Goal: Transaction & Acquisition: Purchase product/service

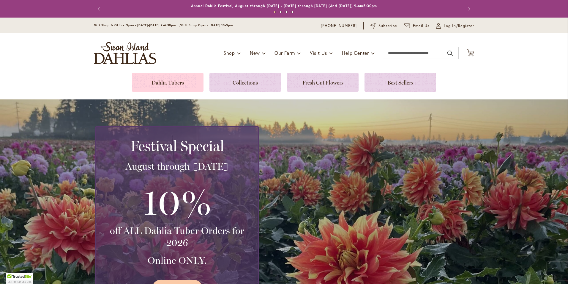
click at [166, 81] on link at bounding box center [168, 82] width 72 height 19
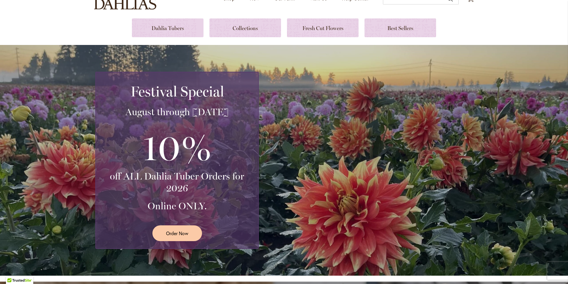
scroll to position [59, 0]
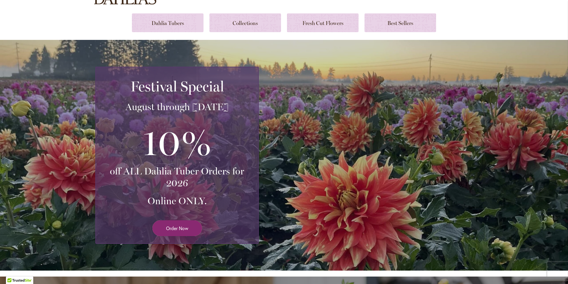
click at [173, 226] on span "Order Now" at bounding box center [177, 227] width 22 height 7
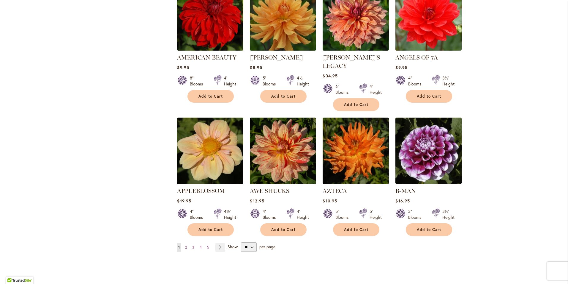
scroll to position [476, 0]
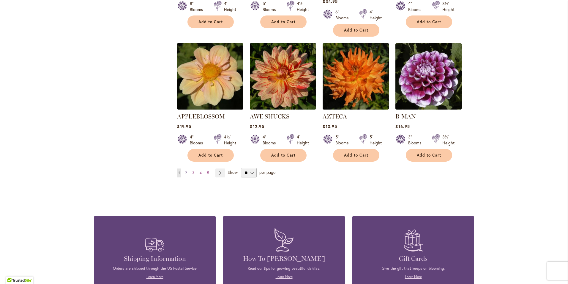
click at [185, 170] on span "2" at bounding box center [186, 172] width 2 height 4
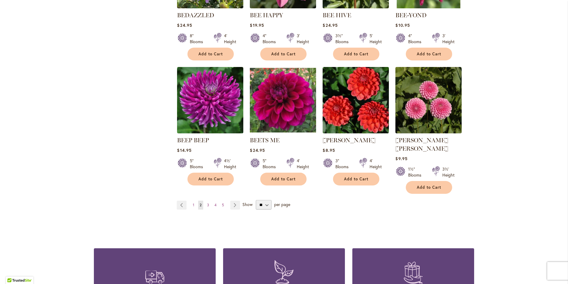
scroll to position [446, 0]
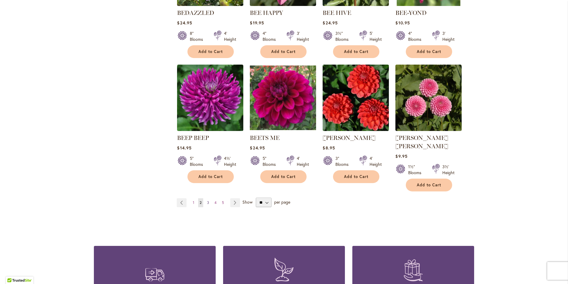
click at [207, 200] on span "3" at bounding box center [208, 202] width 2 height 4
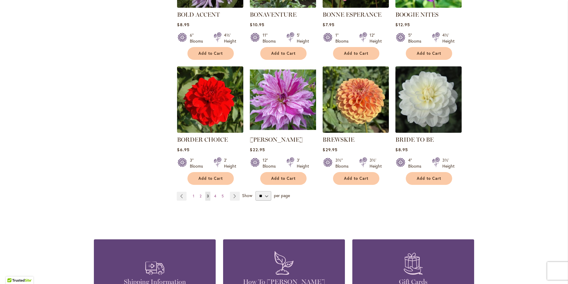
scroll to position [446, 0]
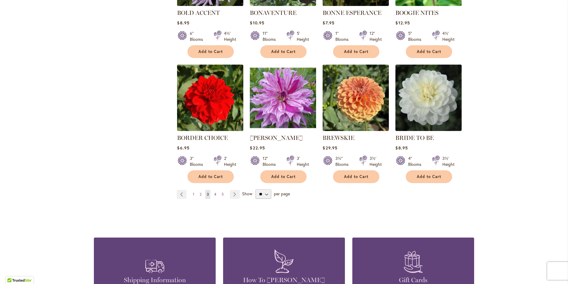
click at [213, 190] on link "Page 4" at bounding box center [215, 194] width 5 height 9
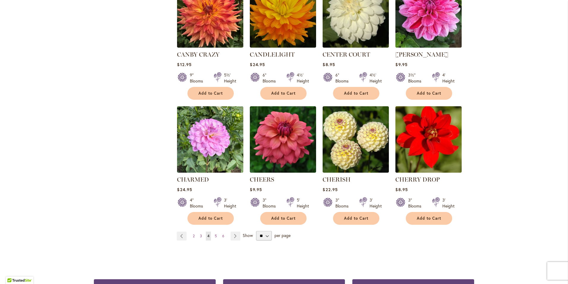
scroll to position [416, 0]
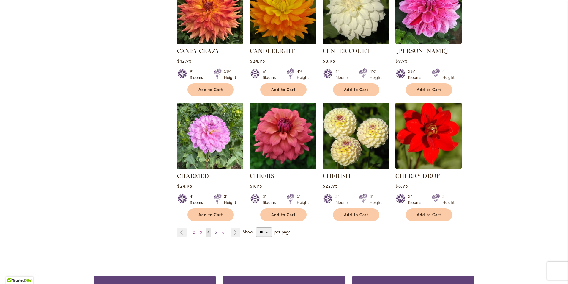
click at [215, 230] on span "5" at bounding box center [216, 232] width 2 height 4
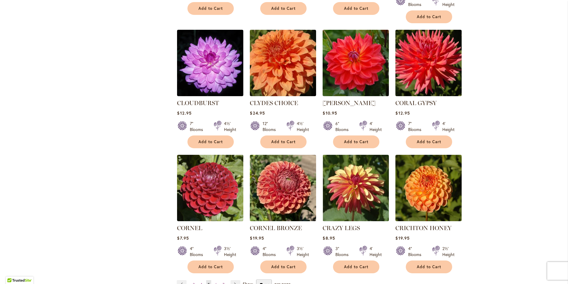
scroll to position [416, 0]
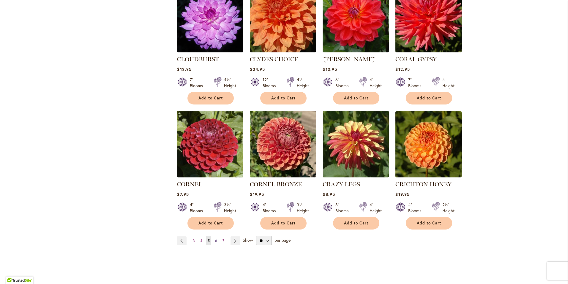
click at [215, 238] on span "6" at bounding box center [216, 240] width 2 height 4
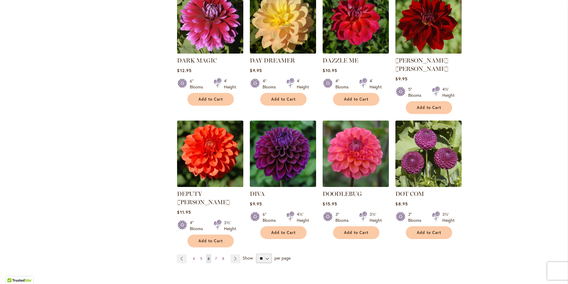
scroll to position [416, 0]
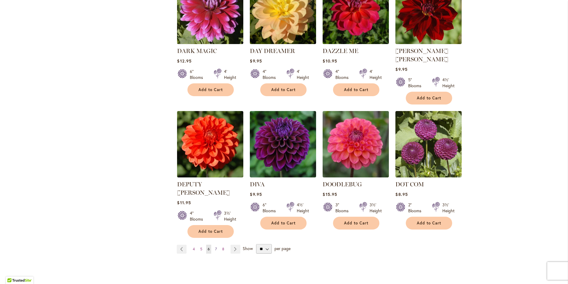
click at [215, 246] on span "7" at bounding box center [216, 248] width 2 height 4
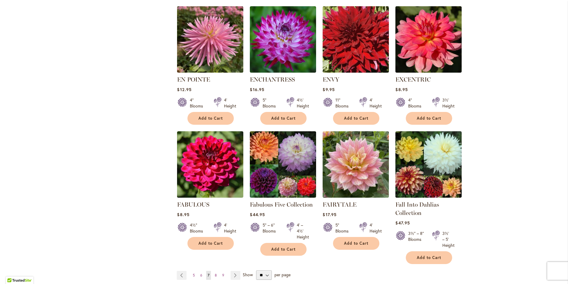
scroll to position [386, 0]
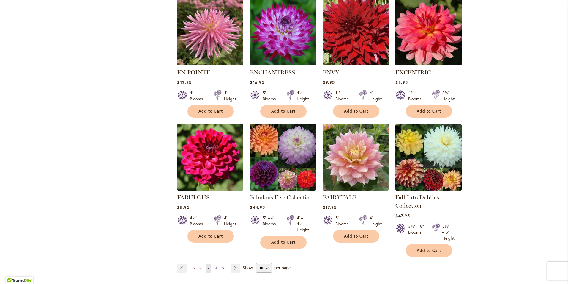
click at [215, 265] on span "8" at bounding box center [216, 267] width 2 height 4
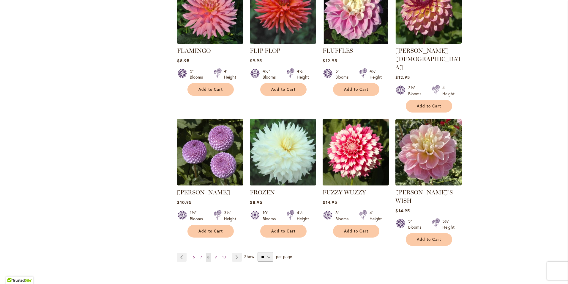
scroll to position [446, 0]
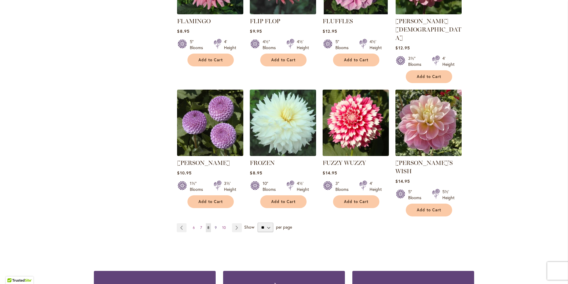
click at [215, 225] on span "9" at bounding box center [216, 227] width 2 height 4
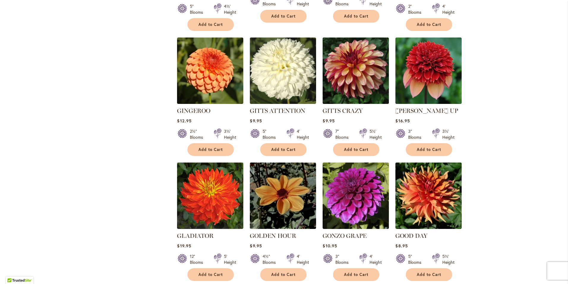
scroll to position [386, 0]
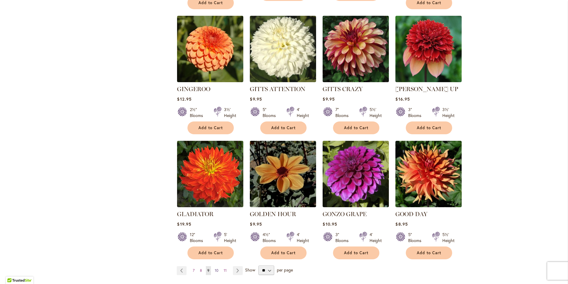
click at [215, 268] on span "10" at bounding box center [217, 270] width 4 height 4
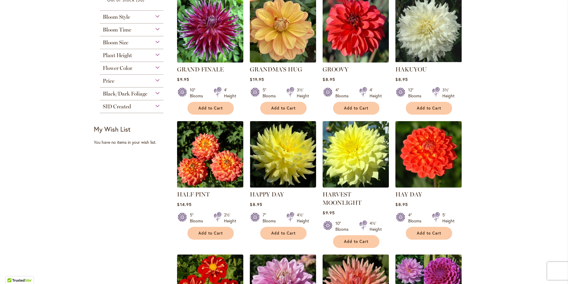
scroll to position [59, 0]
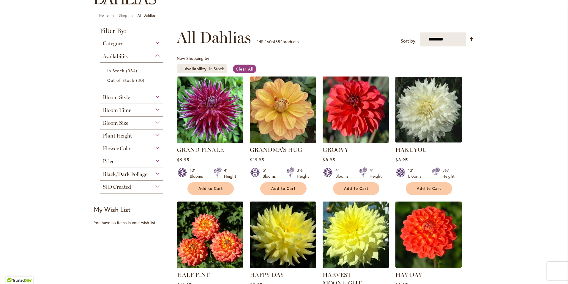
click at [157, 94] on div "Bloom Style" at bounding box center [132, 96] width 64 height 10
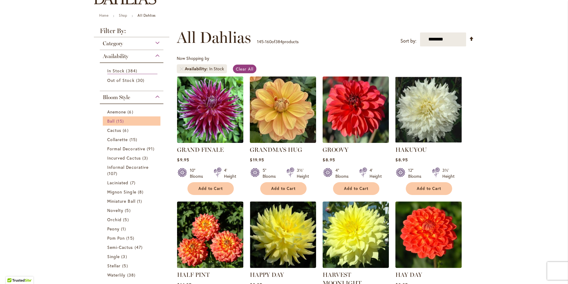
click at [111, 119] on span "Ball" at bounding box center [110, 121] width 7 height 6
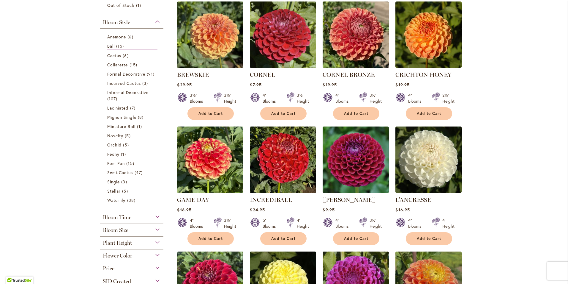
scroll to position [119, 0]
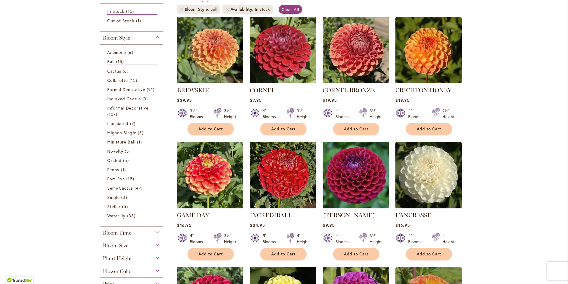
click at [344, 175] on img at bounding box center [356, 175] width 70 height 70
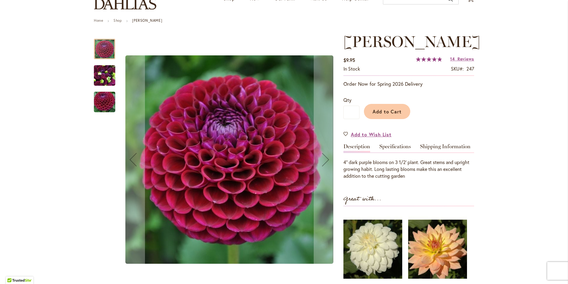
scroll to position [59, 0]
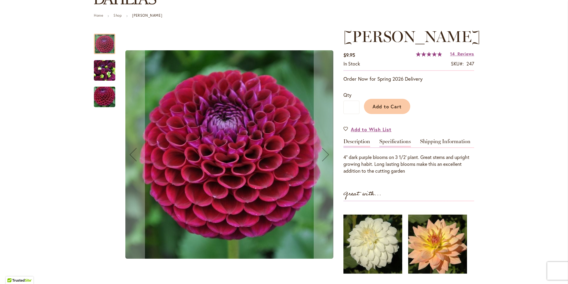
click at [394, 143] on link "Specifications" at bounding box center [396, 142] width 32 height 9
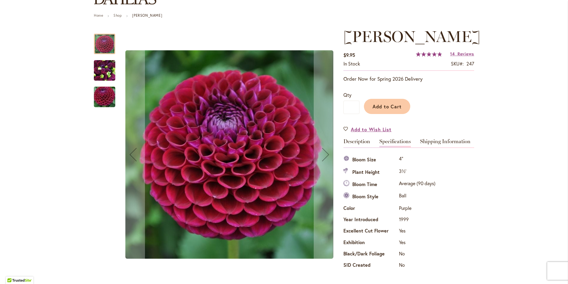
click at [95, 70] on img "IVANETTI" at bounding box center [104, 70] width 21 height 29
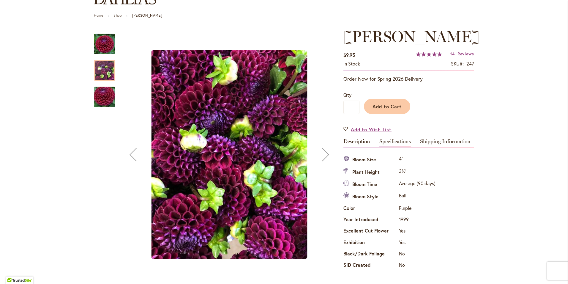
click at [100, 99] on img "IVANETTI" at bounding box center [104, 97] width 43 height 29
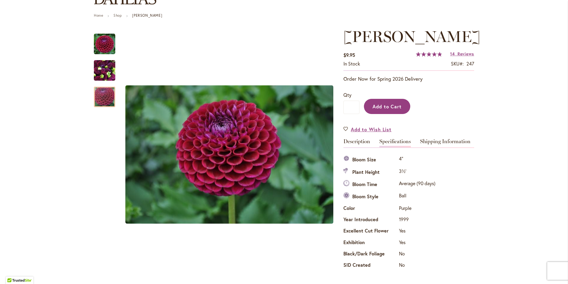
click at [384, 104] on span "Add to Cart" at bounding box center [387, 106] width 29 height 6
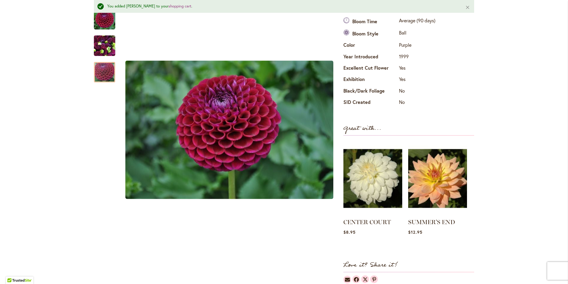
scroll to position [267, 0]
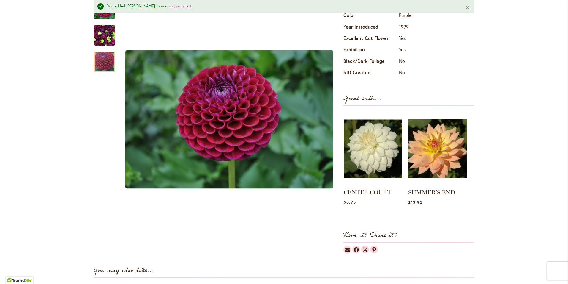
click at [372, 155] on img at bounding box center [373, 148] width 58 height 73
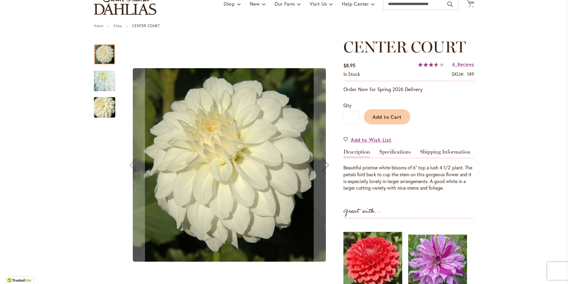
scroll to position [59, 0]
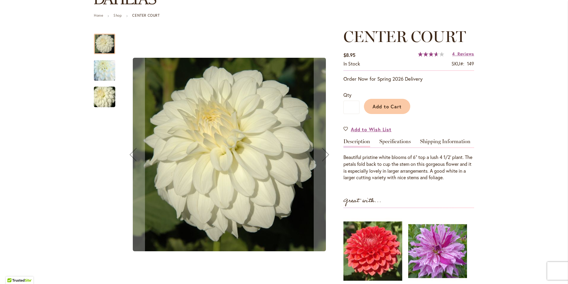
click at [103, 62] on img "CENTER COURT" at bounding box center [104, 70] width 43 height 41
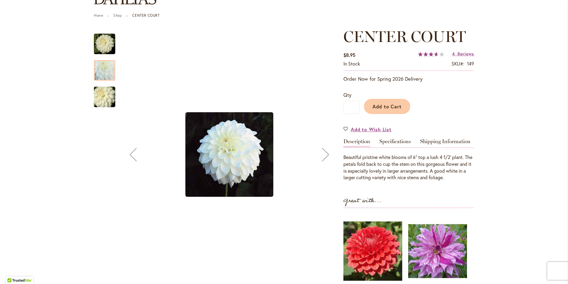
click at [102, 100] on img "CENTER COURT" at bounding box center [104, 97] width 43 height 29
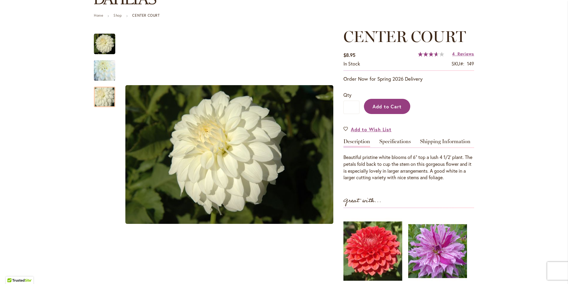
click at [387, 107] on span "Add to Cart" at bounding box center [387, 106] width 29 height 6
